Goal: Task Accomplishment & Management: Manage account settings

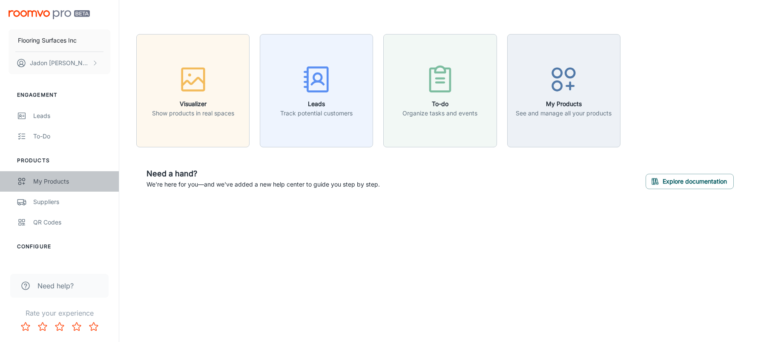
click at [43, 177] on div "My Products" at bounding box center [71, 181] width 77 height 9
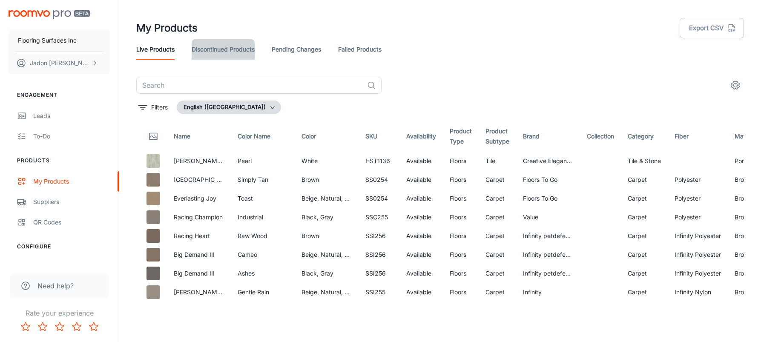
click at [224, 46] on link "Discontinued Products" at bounding box center [223, 49] width 63 height 20
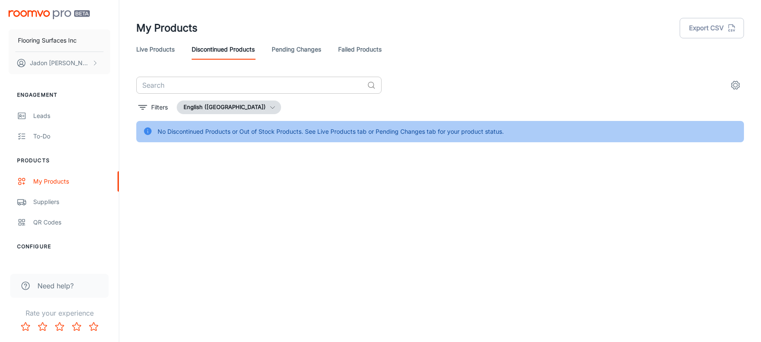
click at [201, 81] on input "text" at bounding box center [249, 85] width 227 height 17
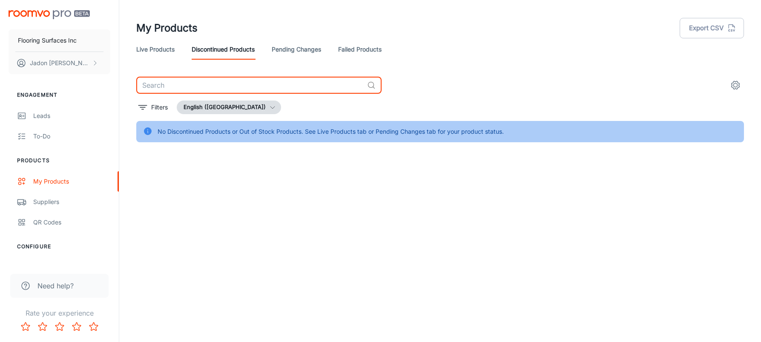
click at [183, 47] on div "Live Products Discontinued Products Pending Changes Failed Products" at bounding box center [440, 49] width 608 height 20
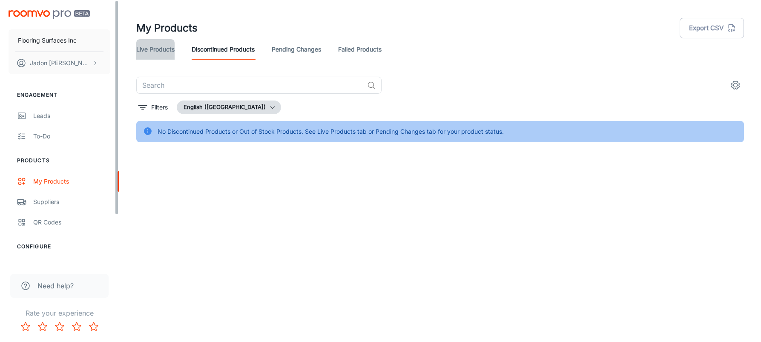
click at [157, 50] on link "Live Products" at bounding box center [155, 49] width 38 height 20
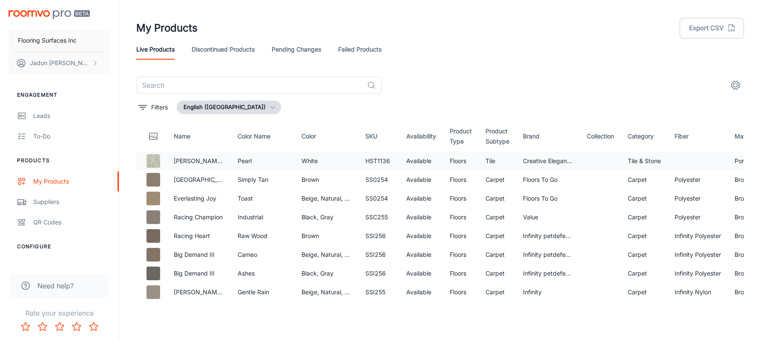
click at [682, 160] on td at bounding box center [698, 161] width 60 height 19
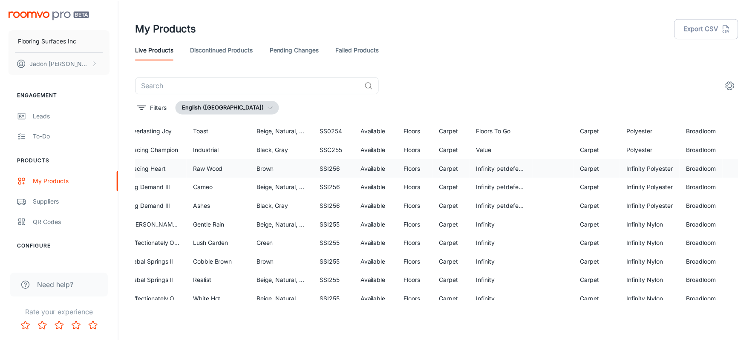
scroll to position [85, 43]
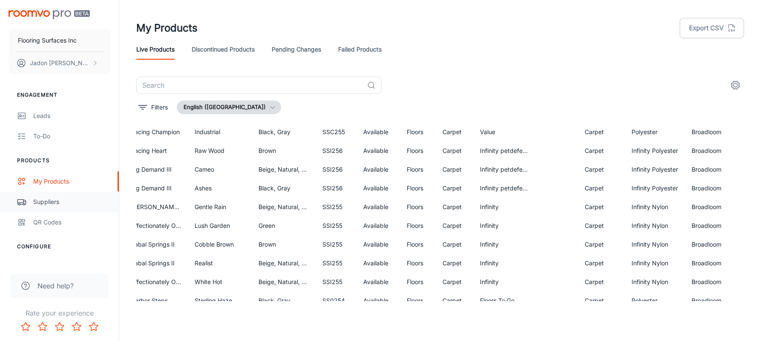
click at [38, 195] on link "Suppliers" at bounding box center [59, 202] width 119 height 20
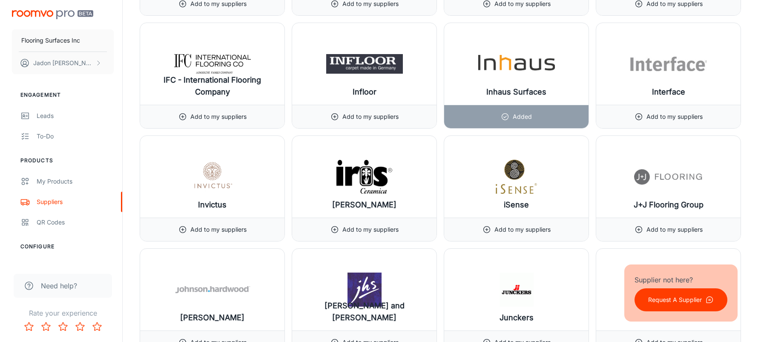
scroll to position [5615, 0]
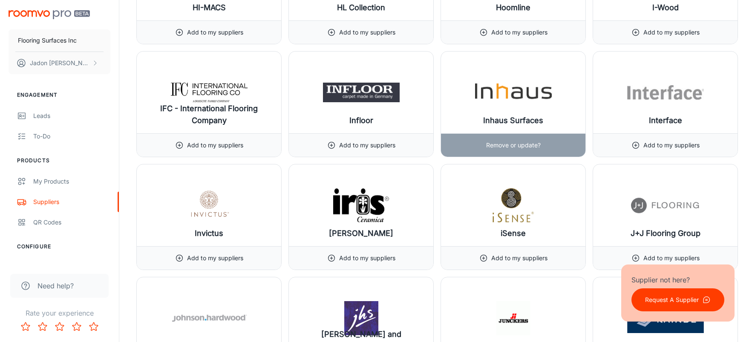
click at [509, 98] on img at bounding box center [513, 92] width 77 height 34
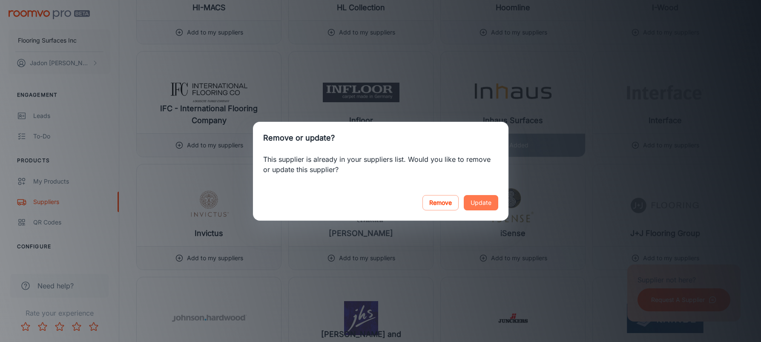
click at [478, 205] on button "Update" at bounding box center [481, 202] width 34 height 15
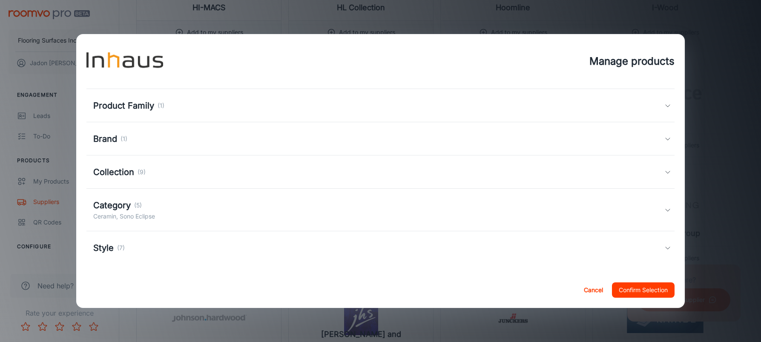
scroll to position [59, 0]
click at [109, 202] on h5 "Category" at bounding box center [111, 202] width 37 height 13
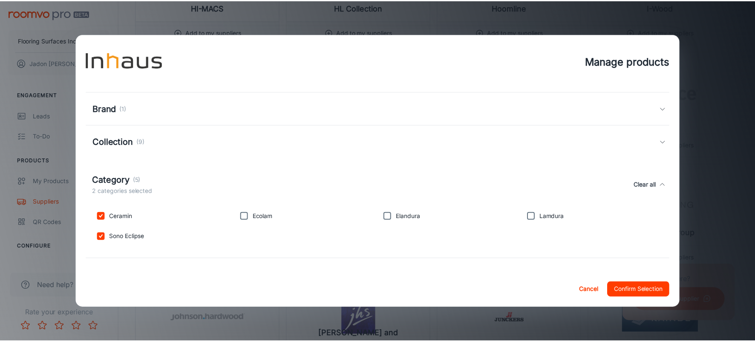
scroll to position [117, 0]
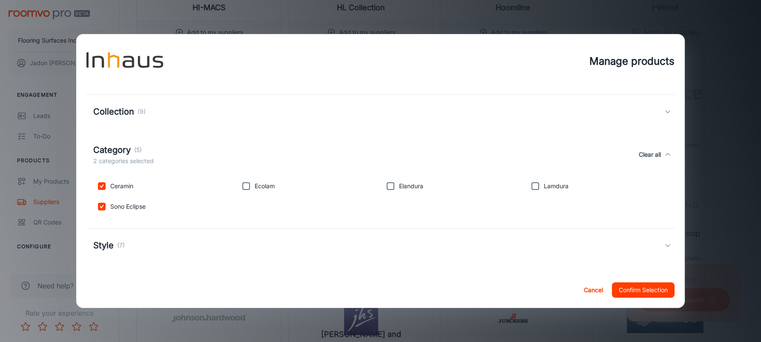
click at [103, 207] on input "checkbox" at bounding box center [101, 206] width 17 height 17
checkbox input "false"
click at [641, 293] on button "Confirm Selection" at bounding box center [643, 289] width 63 height 15
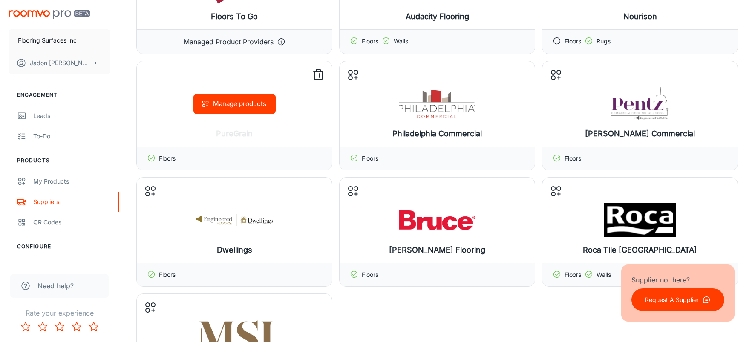
scroll to position [0, 0]
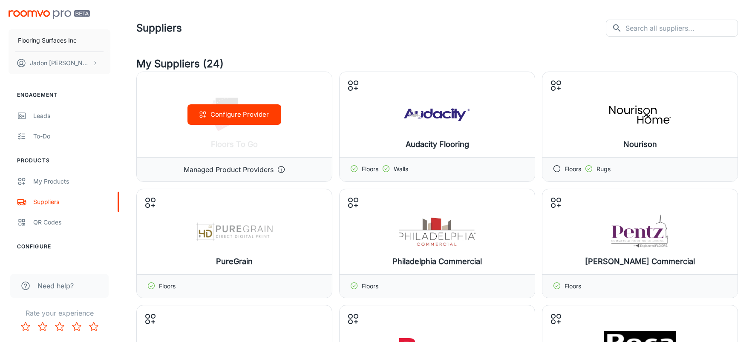
click at [280, 166] on icon at bounding box center [281, 169] width 9 height 9
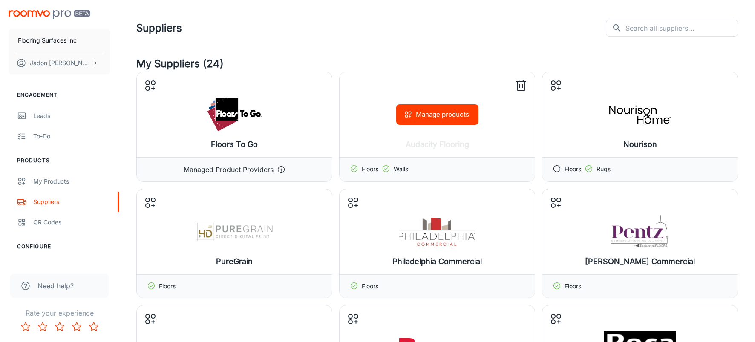
click at [432, 128] on div "Manage products" at bounding box center [436, 114] width 195 height 85
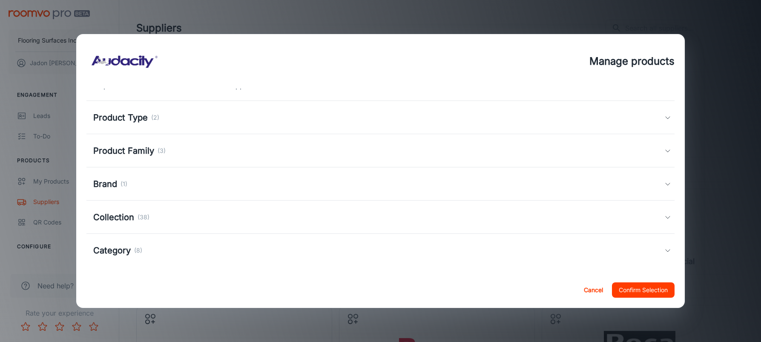
scroll to position [17, 0]
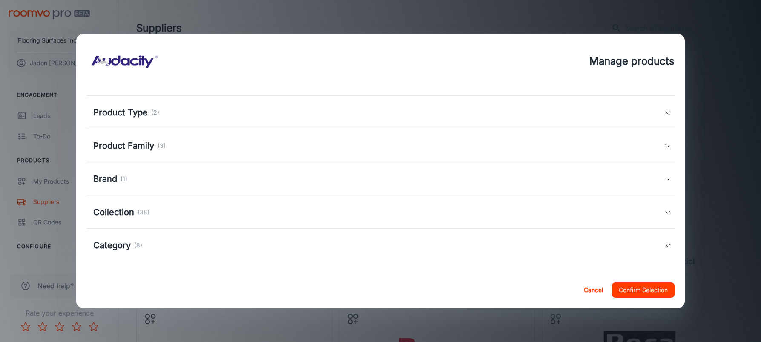
click at [112, 246] on h5 "Category" at bounding box center [111, 245] width 37 height 13
click at [112, 246] on h5 "Category" at bounding box center [111, 250] width 37 height 13
click at [105, 216] on h5 "Collection" at bounding box center [113, 212] width 41 height 13
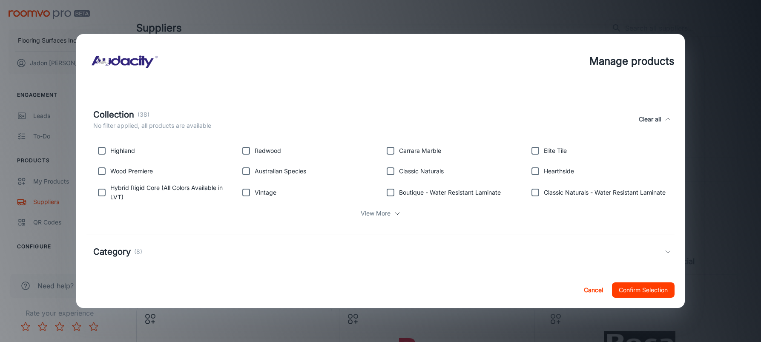
scroll to position [126, 0]
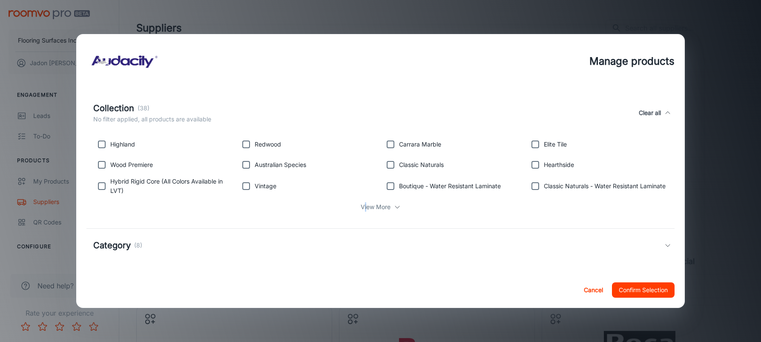
click at [364, 207] on p "View More" at bounding box center [376, 206] width 30 height 9
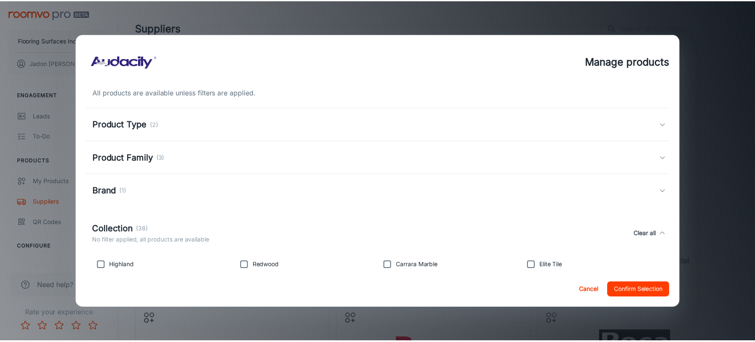
scroll to position [0, 0]
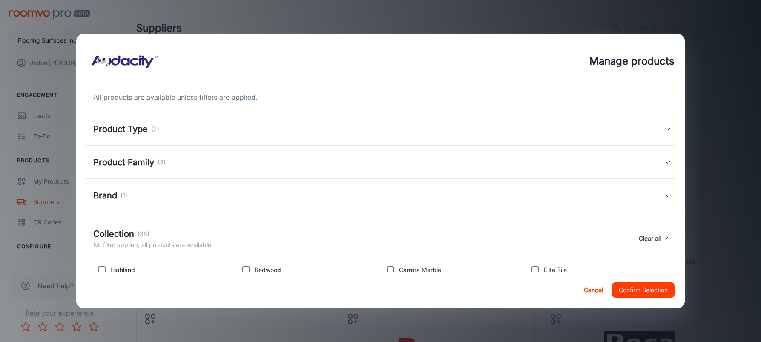
click at [112, 159] on h5 "Product Family" at bounding box center [123, 162] width 61 height 13
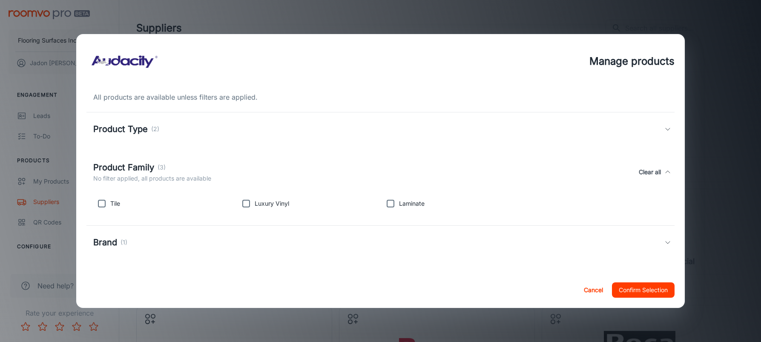
click at [116, 126] on h5 "Product Type" at bounding box center [120, 129] width 55 height 13
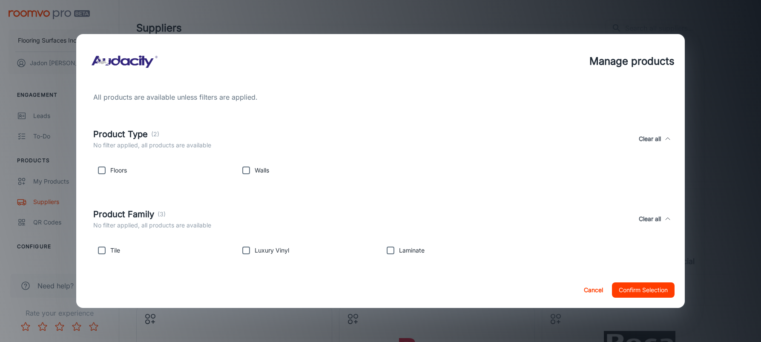
click at [117, 133] on h5 "Product Type" at bounding box center [120, 134] width 55 height 13
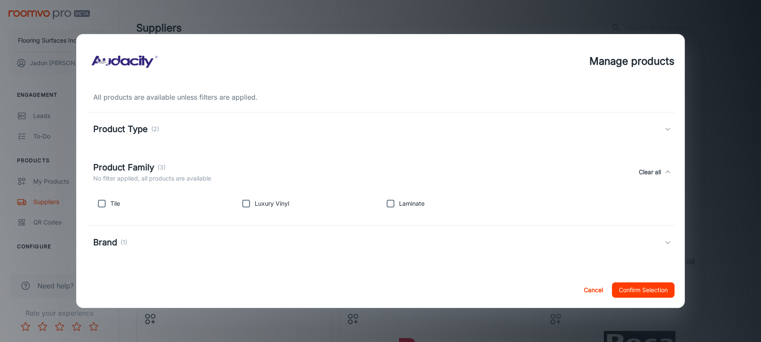
click at [595, 290] on button "Cancel" at bounding box center [593, 289] width 27 height 15
